Goal: Task Accomplishment & Management: Use online tool/utility

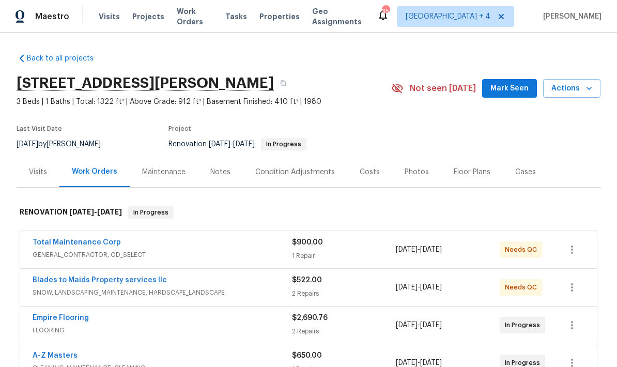
click at [37, 172] on div "Visits" at bounding box center [38, 172] width 18 height 10
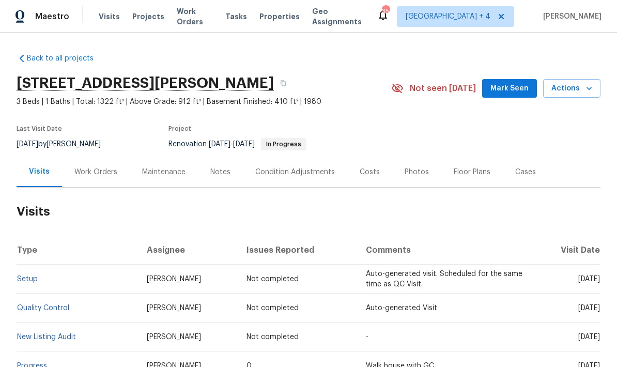
click at [573, 90] on span "Actions" at bounding box center [571, 88] width 41 height 13
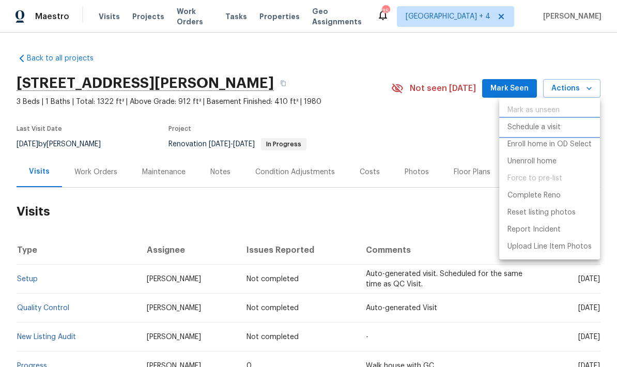
click at [550, 130] on p "Schedule a visit" at bounding box center [534, 127] width 53 height 11
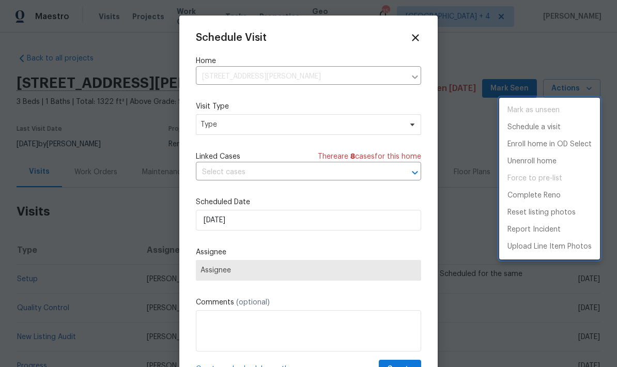
click at [330, 120] on div at bounding box center [308, 183] width 617 height 367
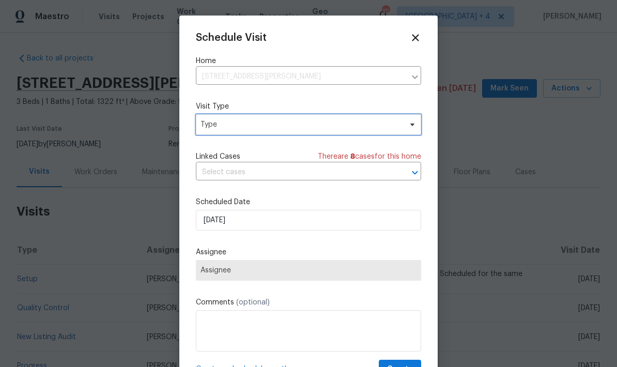
click at [356, 128] on span "Type" at bounding box center [301, 124] width 201 height 10
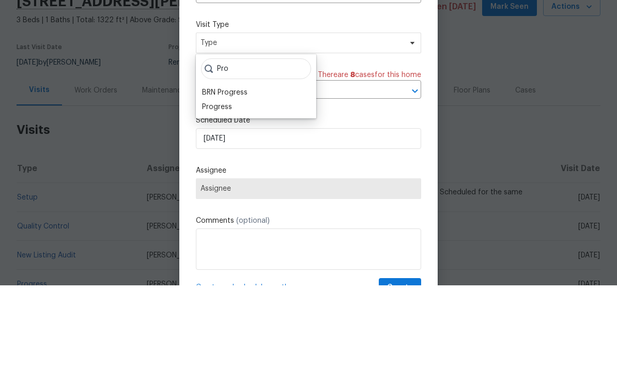
type input "Pro"
click at [227, 183] on div "Progress" at bounding box center [217, 188] width 30 height 10
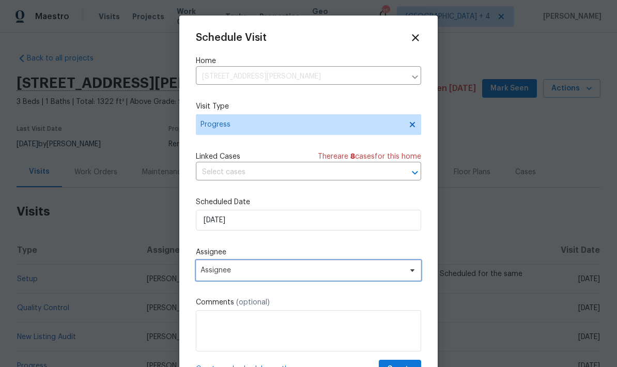
click at [275, 274] on span "Assignee" at bounding box center [302, 270] width 203 height 8
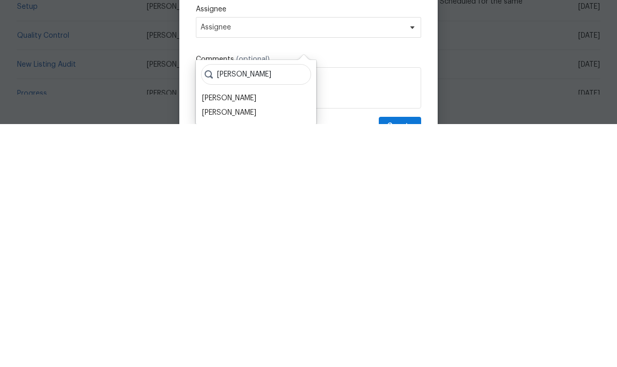
type input "[PERSON_NAME]"
click at [250, 350] on div "[PERSON_NAME]" at bounding box center [229, 355] width 54 height 10
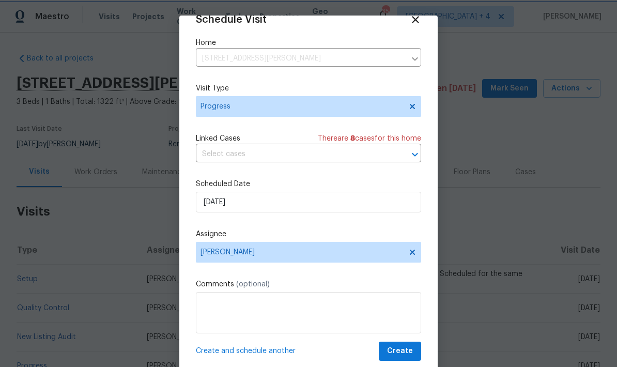
scroll to position [20, 0]
click at [410, 352] on span "Create" at bounding box center [400, 351] width 26 height 13
